Goal: Task Accomplishment & Management: Manage account settings

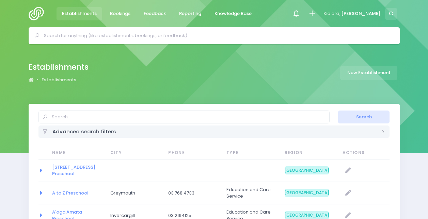
select select "20"
click at [281, 16] on div at bounding box center [273, 13] width 15 height 15
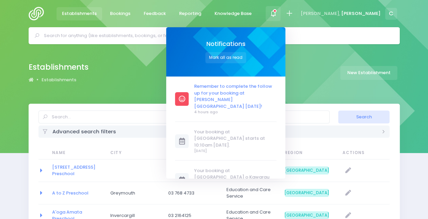
click at [272, 94] on span "Remember to complete the follow up for your booking at [PERSON_NAME][GEOGRAPHIC…" at bounding box center [235, 96] width 82 height 27
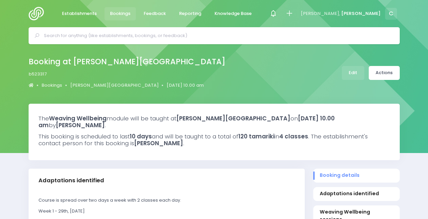
select select "5"
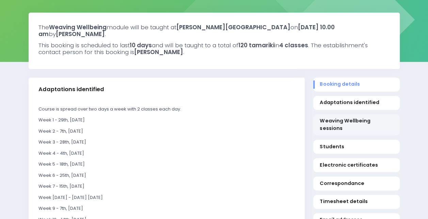
click at [347, 115] on link "Weaving Wellbeing sessions" at bounding box center [356, 124] width 86 height 21
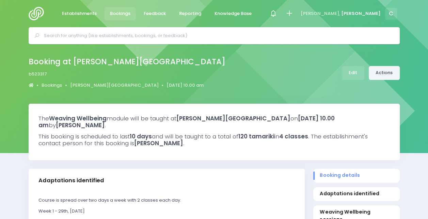
click at [384, 70] on link "Actions" at bounding box center [384, 73] width 31 height 14
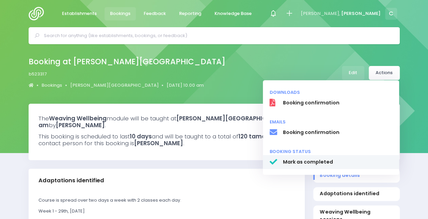
click at [314, 164] on span "Mark as completed" at bounding box center [338, 162] width 110 height 7
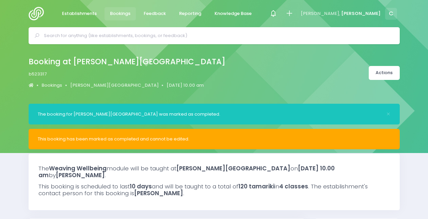
select select "5"
click at [85, 25] on li "Establishments" at bounding box center [80, 13] width 47 height 27
